Goal: Feedback & Contribution: Submit feedback/report problem

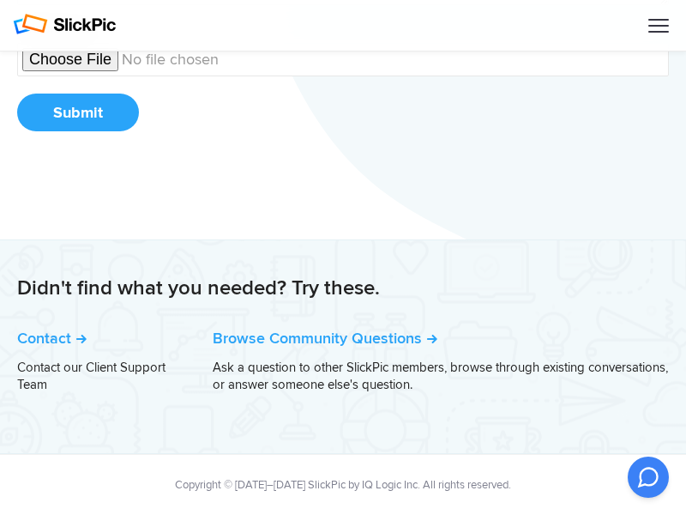
scroll to position [199, 0]
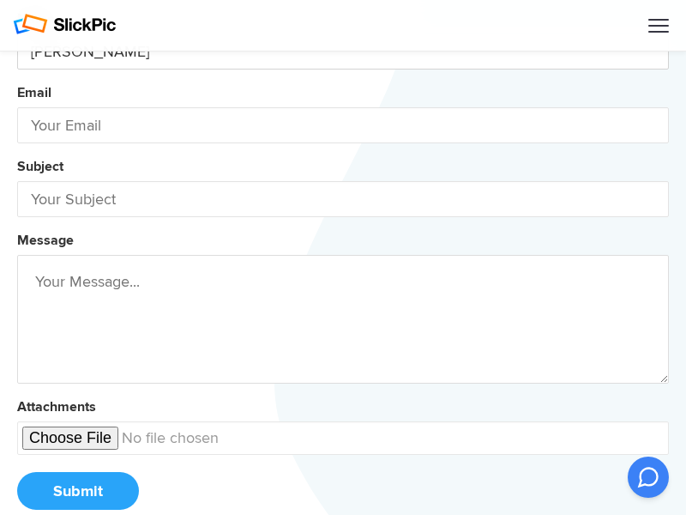
click at [17, 4] on button "Name [PERSON_NAME] Email Subject Message Attachments Submit" at bounding box center [343, 265] width 652 height 523
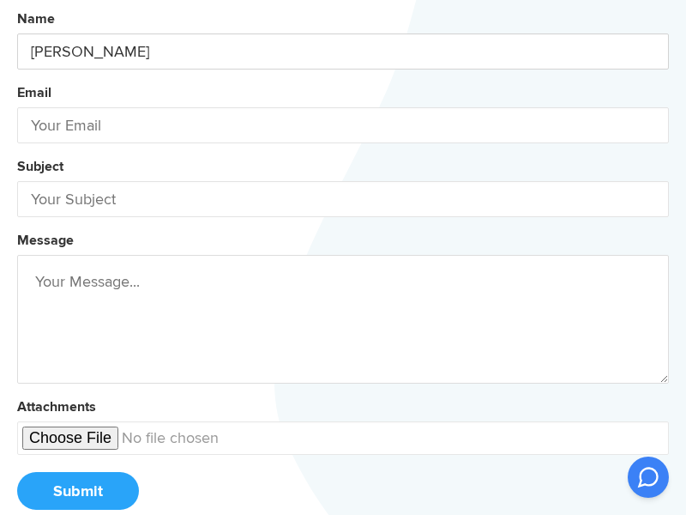
type input "[PERSON_NAME]"
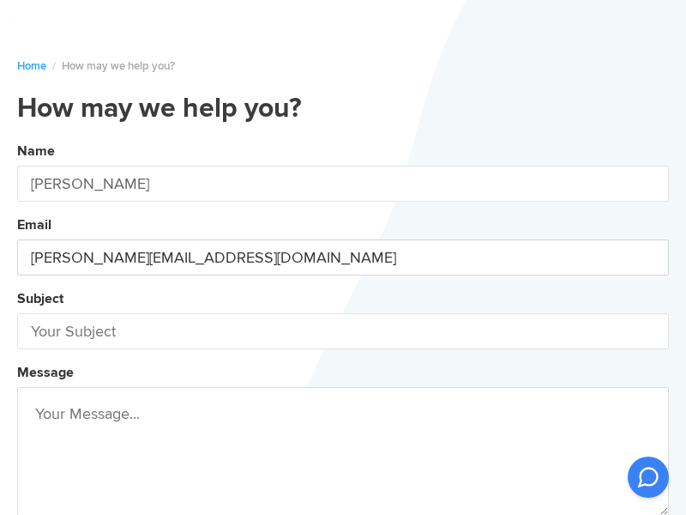
type input "[PERSON_NAME][EMAIL_ADDRESS][DOMAIN_NAME]"
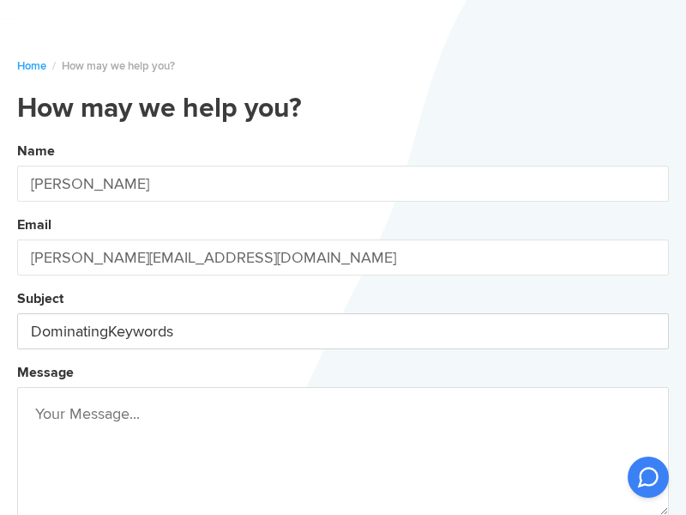
type input "DominatingKeywords"
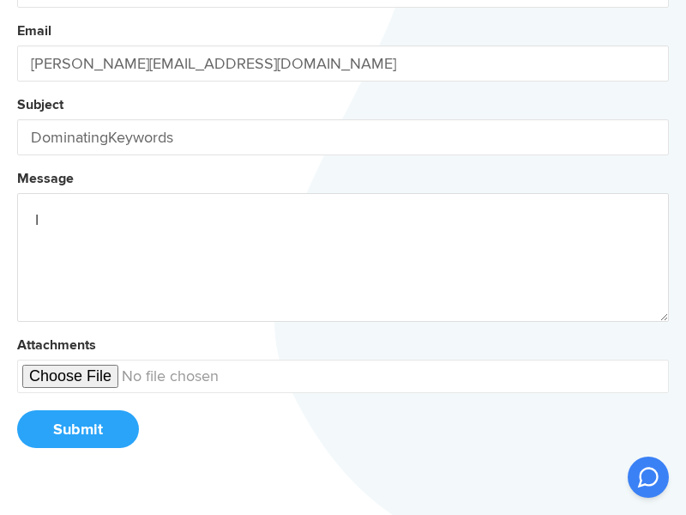
click at [17, 0] on button "Name [PERSON_NAME] Email [PERSON_NAME][EMAIL_ADDRESS][DOMAIN_NAME] Subject Domi…" at bounding box center [343, 204] width 652 height 523
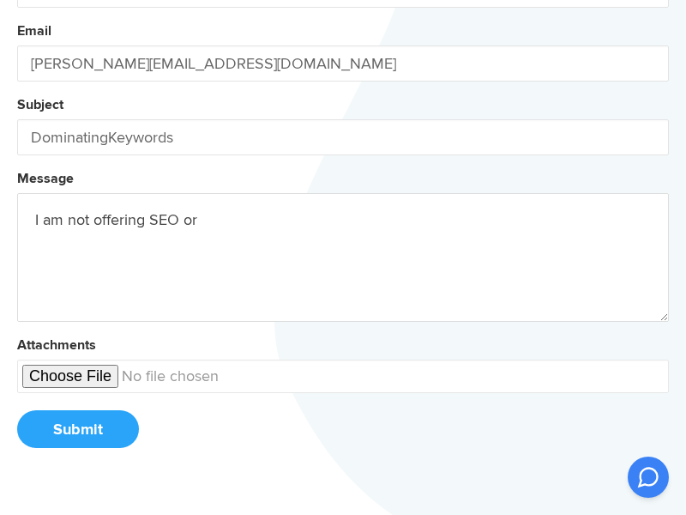
click at [17, 0] on button "Name [PERSON_NAME] Email [PERSON_NAME][EMAIL_ADDRESS][DOMAIN_NAME] Subject Domi…" at bounding box center [343, 204] width 652 height 523
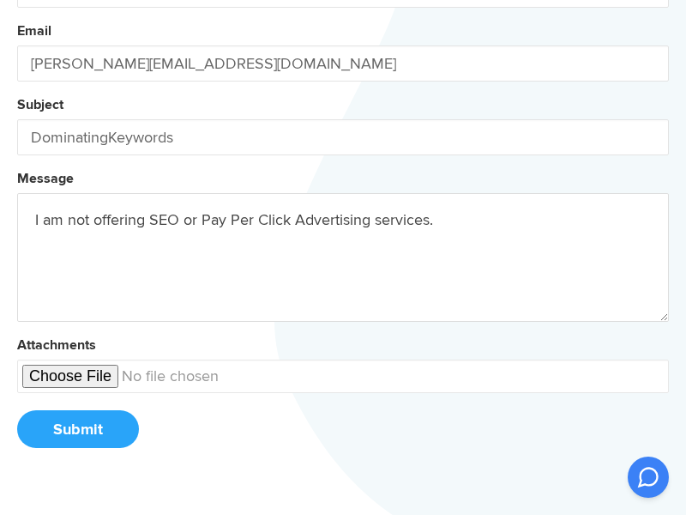
click at [17, 0] on button "Name [PERSON_NAME] Email [PERSON_NAME][EMAIL_ADDRESS][DOMAIN_NAME] Subject Domi…" at bounding box center [343, 204] width 652 height 523
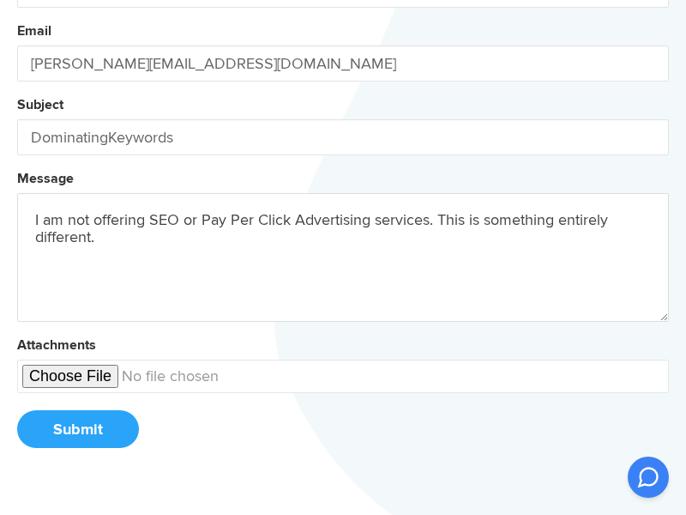
click at [17, 0] on button "Name [PERSON_NAME] Email [PERSON_NAME][EMAIL_ADDRESS][DOMAIN_NAME] Subject Domi…" at bounding box center [343, 204] width 652 height 523
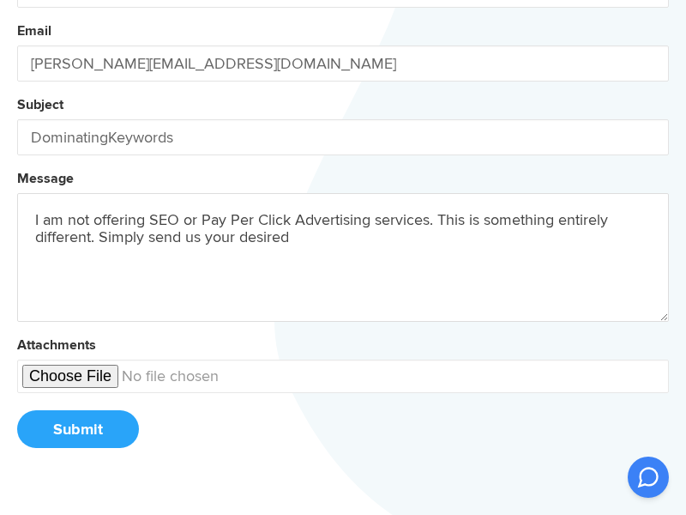
click at [17, 0] on button "Name [PERSON_NAME] Email [PERSON_NAME][EMAIL_ADDRESS][DOMAIN_NAME] Subject Domi…" at bounding box center [343, 204] width 652 height 523
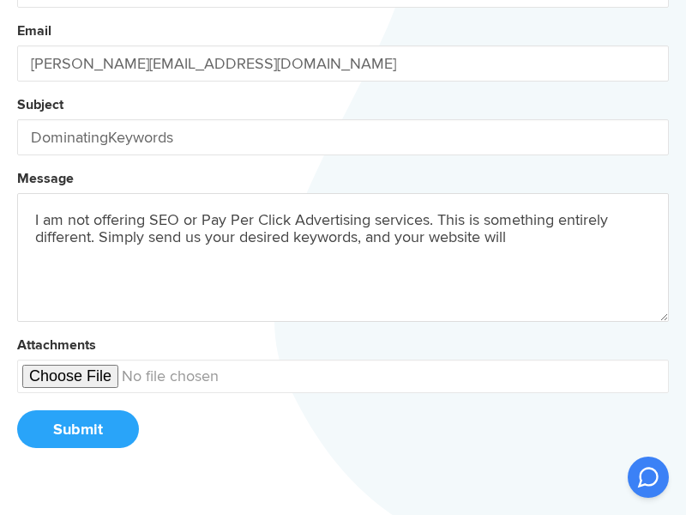
click at [17, 0] on button "Name [PERSON_NAME] Email [PERSON_NAME][EMAIL_ADDRESS][DOMAIN_NAME] Subject Domi…" at bounding box center [343, 204] width 652 height 523
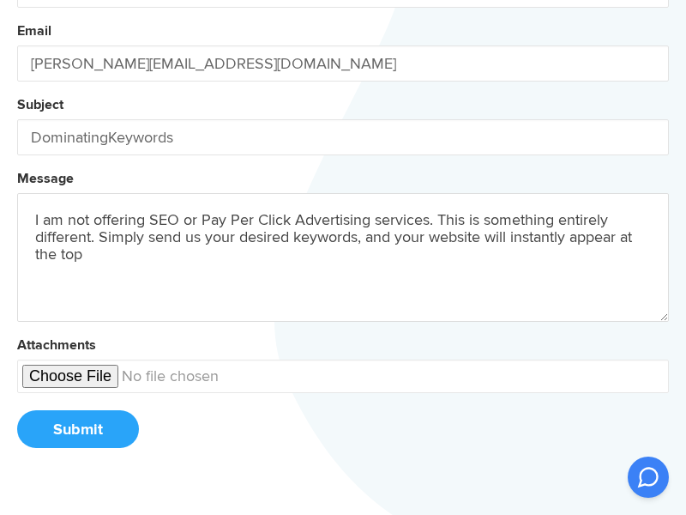
click at [17, 0] on button "Name [PERSON_NAME] Email [PERSON_NAME][EMAIL_ADDRESS][DOMAIN_NAME] Subject Domi…" at bounding box center [343, 204] width 652 height 523
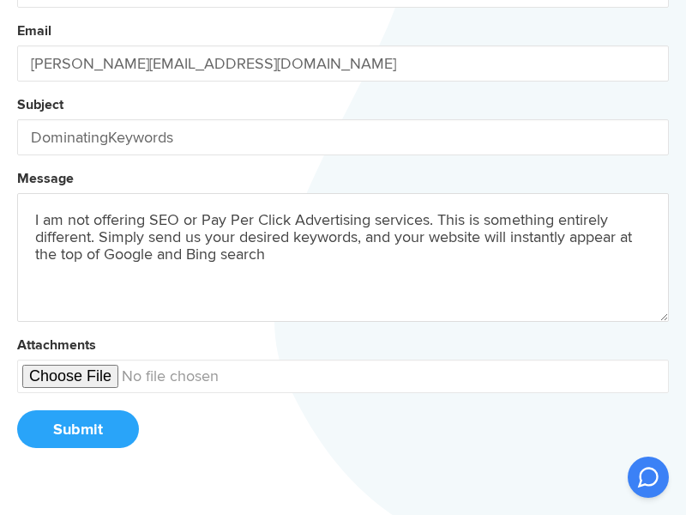
click at [17, 0] on button "Name [PERSON_NAME] Email [PERSON_NAME][EMAIL_ADDRESS][DOMAIN_NAME] Subject Domi…" at bounding box center [343, 204] width 652 height 523
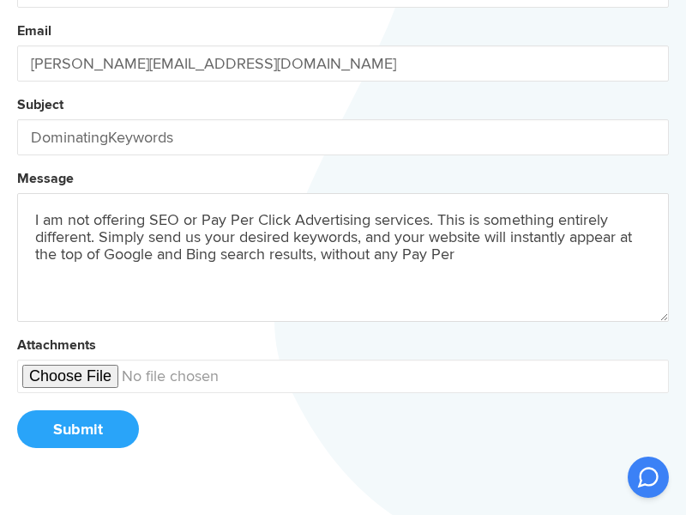
click at [17, 0] on button "Name [PERSON_NAME] Email [PERSON_NAME][EMAIL_ADDRESS][DOMAIN_NAME] Subject Domi…" at bounding box center [343, 204] width 652 height 523
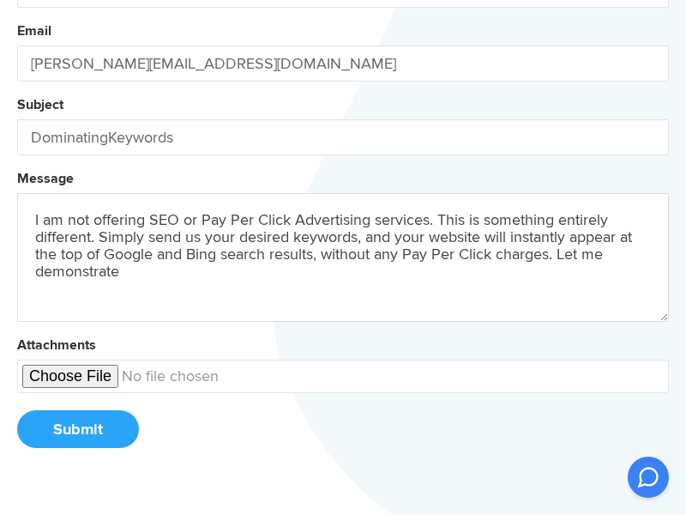
click at [17, 0] on button "Name [PERSON_NAME] Email [PERSON_NAME][EMAIL_ADDRESS][DOMAIN_NAME] Subject Domi…" at bounding box center [343, 204] width 652 height 523
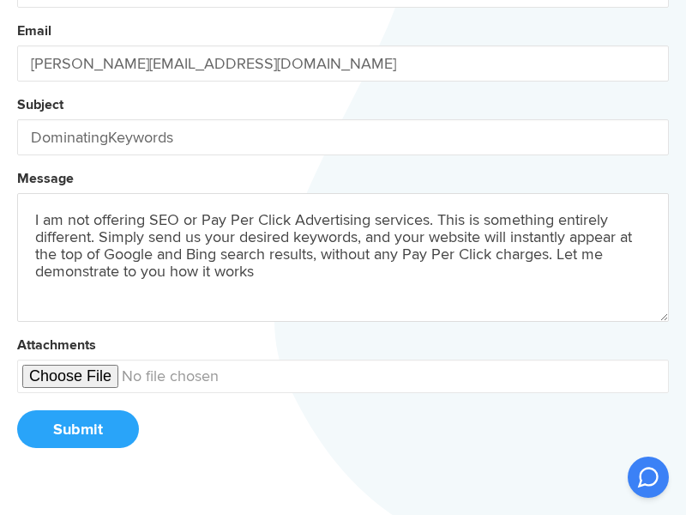
click at [17, 0] on button "Name [PERSON_NAME] Email [PERSON_NAME][EMAIL_ADDRESS][DOMAIN_NAME] Subject Domi…" at bounding box center [343, 204] width 652 height 523
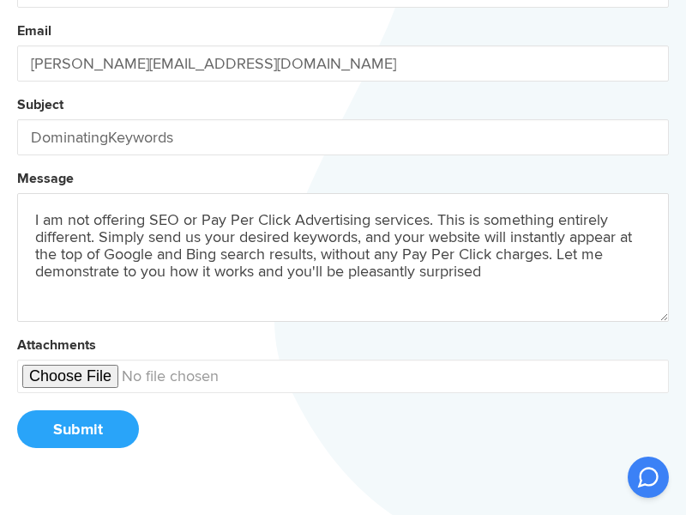
click at [17, 0] on button "Name [PERSON_NAME] Email [PERSON_NAME][EMAIL_ADDRESS][DOMAIN_NAME] Subject Domi…" at bounding box center [343, 204] width 652 height 523
type textarea "I am not offering SEO or Pay Per Click Advertising services. This is something …"
click at [77, 429] on button "Submit" at bounding box center [78, 429] width 122 height 38
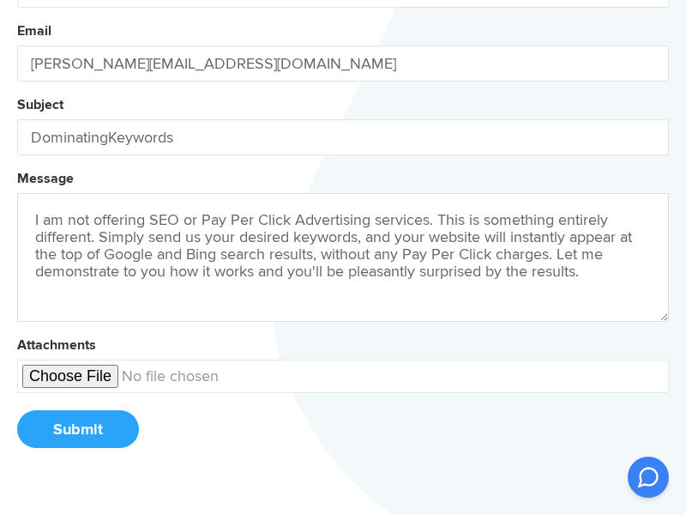
scroll to position [88, 0]
